Goal: Task Accomplishment & Management: Use online tool/utility

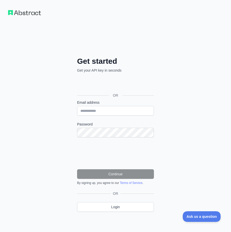
type input "*"
type input "**********"
click at [53, 124] on div "**********" at bounding box center [115, 120] width 231 height 240
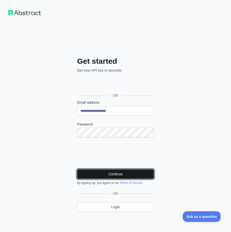
click at [115, 172] on button "Continue" at bounding box center [115, 174] width 77 height 10
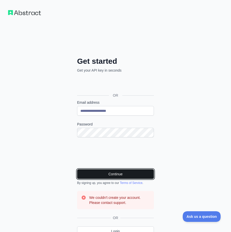
click at [110, 169] on button "Continue" at bounding box center [115, 174] width 77 height 10
click at [111, 170] on button "Continue" at bounding box center [115, 174] width 77 height 10
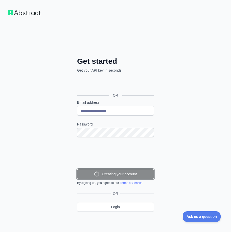
click at [111, 170] on button "Creating your account" at bounding box center [115, 174] width 77 height 10
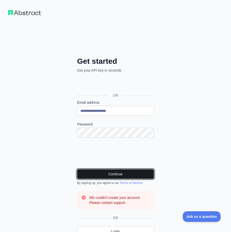
click at [111, 170] on button "Continue" at bounding box center [115, 174] width 77 height 10
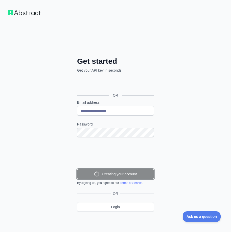
click at [111, 170] on button "Creating your account" at bounding box center [115, 174] width 77 height 10
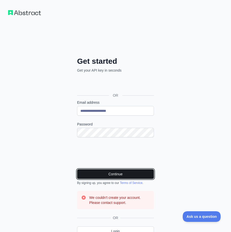
click at [111, 169] on button "Continue" at bounding box center [115, 174] width 77 height 10
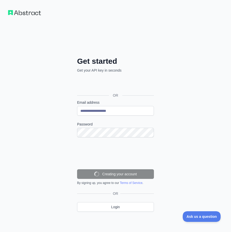
click at [111, 169] on button "Creating your account" at bounding box center [115, 174] width 77 height 10
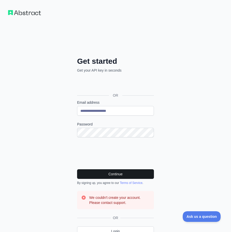
click at [111, 169] on button "Continue" at bounding box center [115, 174] width 77 height 10
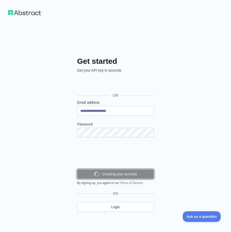
click at [111, 169] on button "Creating your account" at bounding box center [115, 174] width 77 height 10
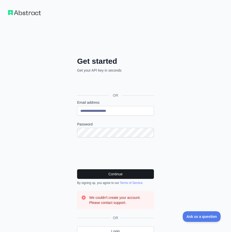
click at [111, 169] on button "Continue" at bounding box center [115, 174] width 77 height 10
click at [120, 173] on button "Continue" at bounding box center [115, 174] width 77 height 10
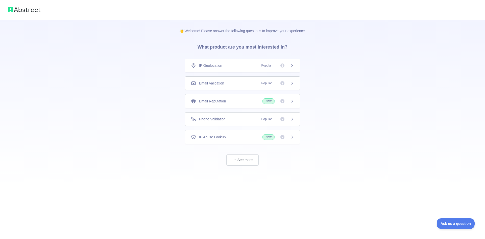
click at [231, 82] on div "Email Validation Popular" at bounding box center [243, 83] width 116 height 14
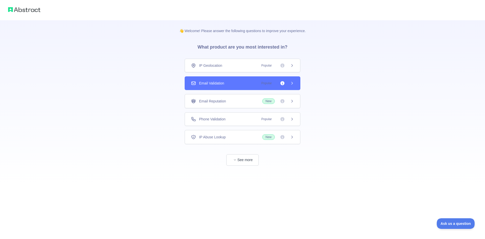
click at [231, 82] on div "👋 Welcome! Please answer the following questions to improve your experience. Wh…" at bounding box center [242, 119] width 485 height 239
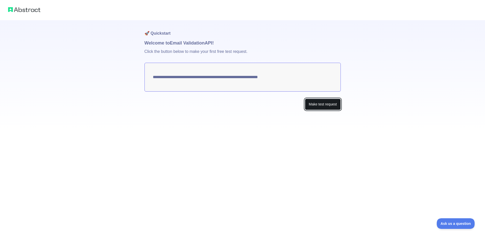
click at [231, 105] on button "Make test request" at bounding box center [323, 104] width 36 height 11
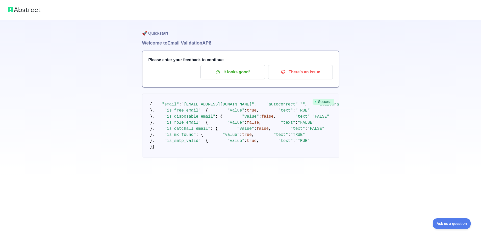
click at [231, 178] on div "🚀 Quickstart Welcome to Email Validation API! Please enter your feedback to con…" at bounding box center [240, 89] width 481 height 178
click at [231, 74] on p "It looks good!" at bounding box center [232, 72] width 57 height 9
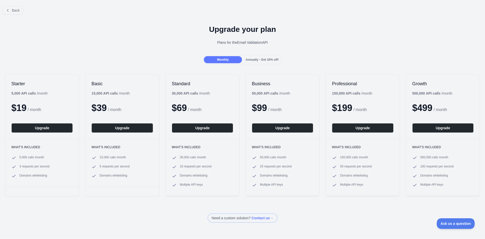
click at [11, 15] on div "Back" at bounding box center [242, 10] width 485 height 17
click at [11, 12] on button "Back" at bounding box center [13, 10] width 20 height 9
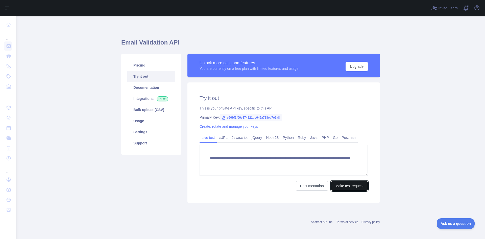
click at [231, 184] on button "Make test request" at bounding box center [349, 186] width 37 height 10
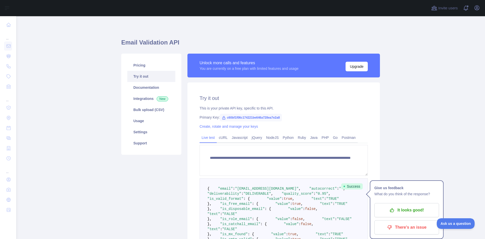
click at [230, 119] on span "c60bf1f06c174221be646a728ea7e2a8" at bounding box center [251, 118] width 62 height 8
copy span "c60bf1f06c174221be646a728ea7e2a8"
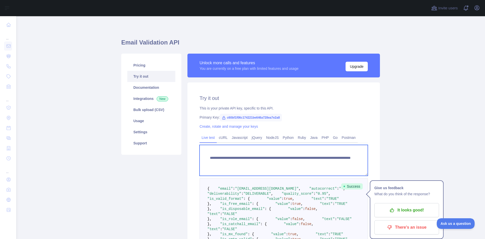
drag, startPoint x: 208, startPoint y: 157, endPoint x: 389, endPoint y: 173, distance: 181.9
click at [231, 173] on main "**********" at bounding box center [250, 127] width 469 height 223
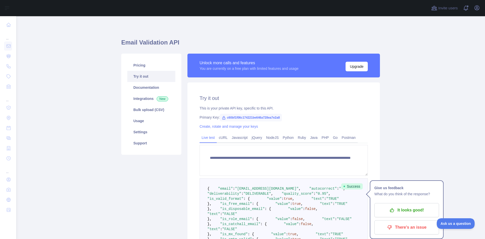
click at [231, 99] on h2 "Try it out" at bounding box center [284, 98] width 168 height 7
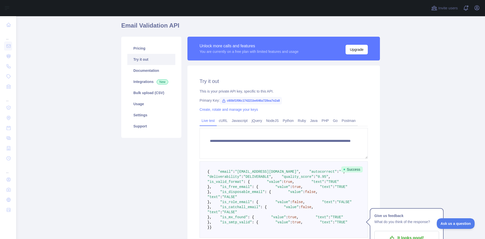
scroll to position [51, 0]
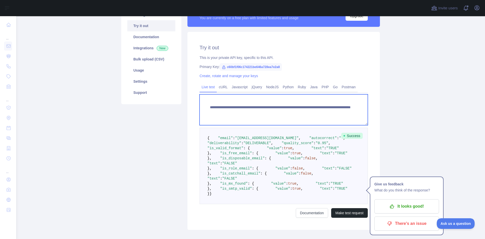
drag, startPoint x: 203, startPoint y: 106, endPoint x: 237, endPoint y: 108, distance: 33.9
click at [231, 108] on textarea "**********" at bounding box center [284, 109] width 168 height 31
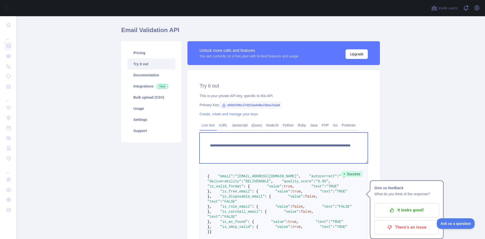
scroll to position [0, 0]
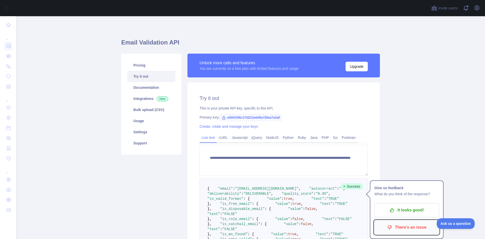
click at [231, 226] on p "There's an issue" at bounding box center [406, 227] width 57 height 9
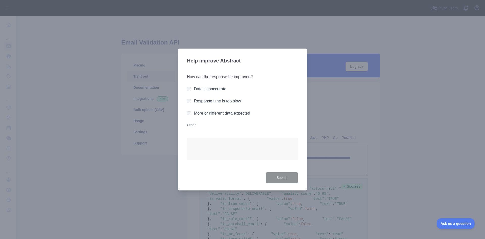
click at [201, 88] on label "Data is inaccurate" at bounding box center [210, 89] width 32 height 4
click at [231, 175] on button "Submit" at bounding box center [282, 177] width 32 height 11
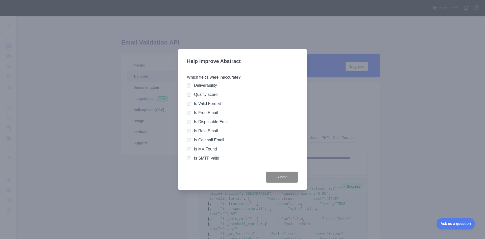
click at [231, 181] on div "Help improve Abstract Which fields were inaccurate? Deliverability Quality scor…" at bounding box center [242, 119] width 129 height 141
click at [231, 154] on div "Which fields were inaccurate? Deliverability Quality score Is Valid Format Is F…" at bounding box center [242, 119] width 111 height 103
drag, startPoint x: 60, startPoint y: 27, endPoint x: 98, endPoint y: 50, distance: 44.8
click at [62, 28] on div at bounding box center [242, 119] width 485 height 239
drag, startPoint x: 98, startPoint y: 50, endPoint x: 202, endPoint y: 76, distance: 107.2
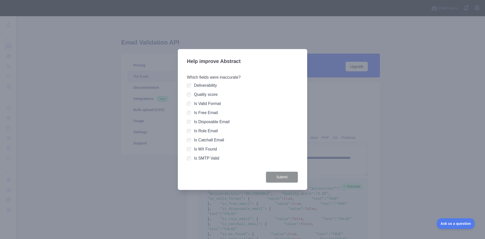
click at [102, 51] on div at bounding box center [242, 119] width 485 height 239
click at [192, 94] on div "Quality score" at bounding box center [242, 94] width 111 height 6
click at [205, 104] on label "Is Valid Format" at bounding box center [207, 103] width 27 height 4
click at [231, 174] on button "Submit" at bounding box center [282, 176] width 32 height 11
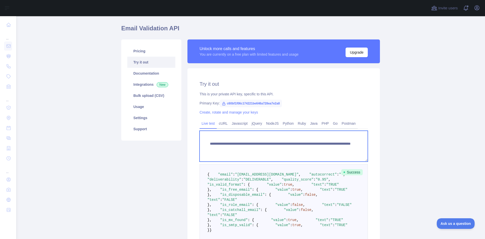
scroll to position [25, 0]
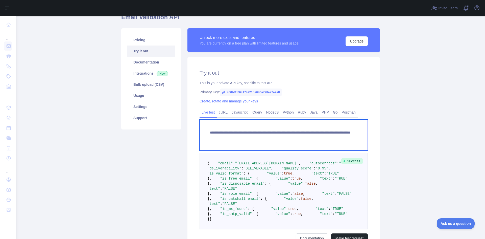
click at [231, 131] on textarea "**********" at bounding box center [284, 135] width 168 height 31
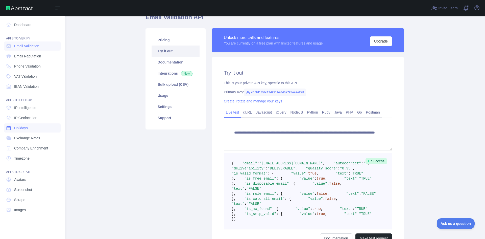
click at [26, 125] on span "Holidays" at bounding box center [21, 127] width 14 height 5
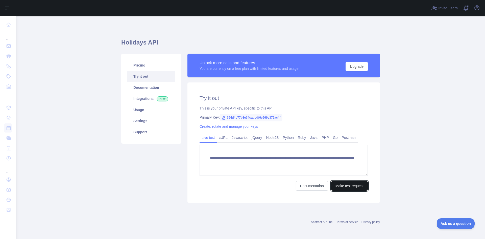
click at [231, 183] on button "Make test request" at bounding box center [349, 186] width 37 height 10
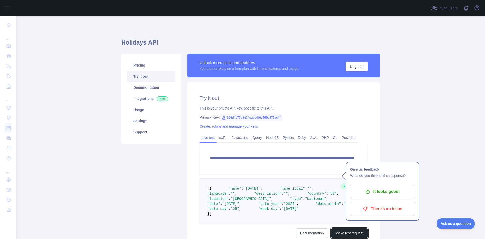
scroll to position [5, 0]
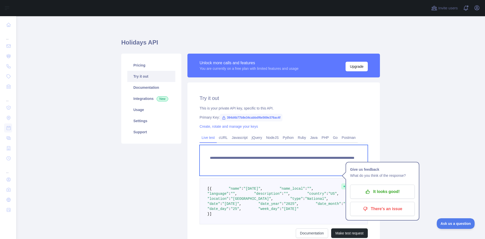
drag, startPoint x: 221, startPoint y: 163, endPoint x: 200, endPoint y: 152, distance: 23.1
click at [200, 152] on textarea "**********" at bounding box center [284, 160] width 168 height 31
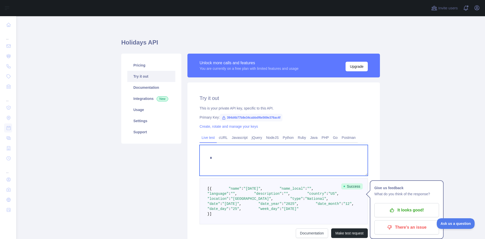
type textarea "**********"
